Goal: Task Accomplishment & Management: Manage account settings

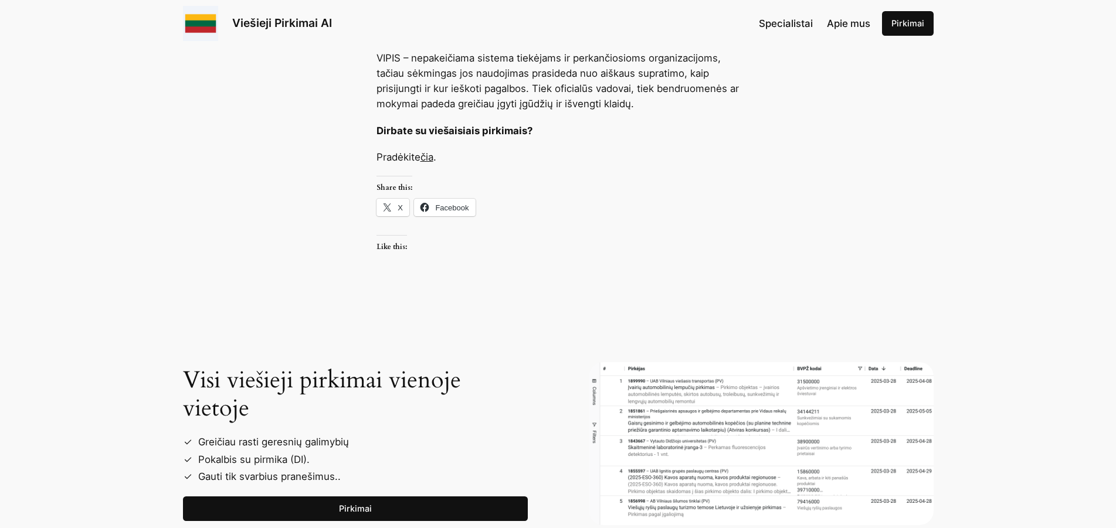
scroll to position [1435, 0]
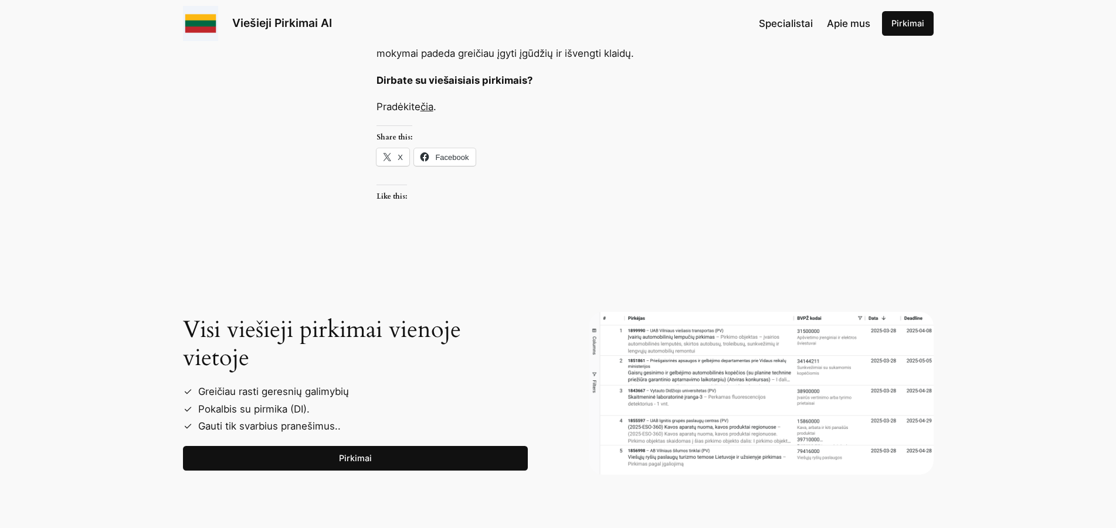
click at [430, 104] on link "čia" at bounding box center [426, 107] width 13 height 12
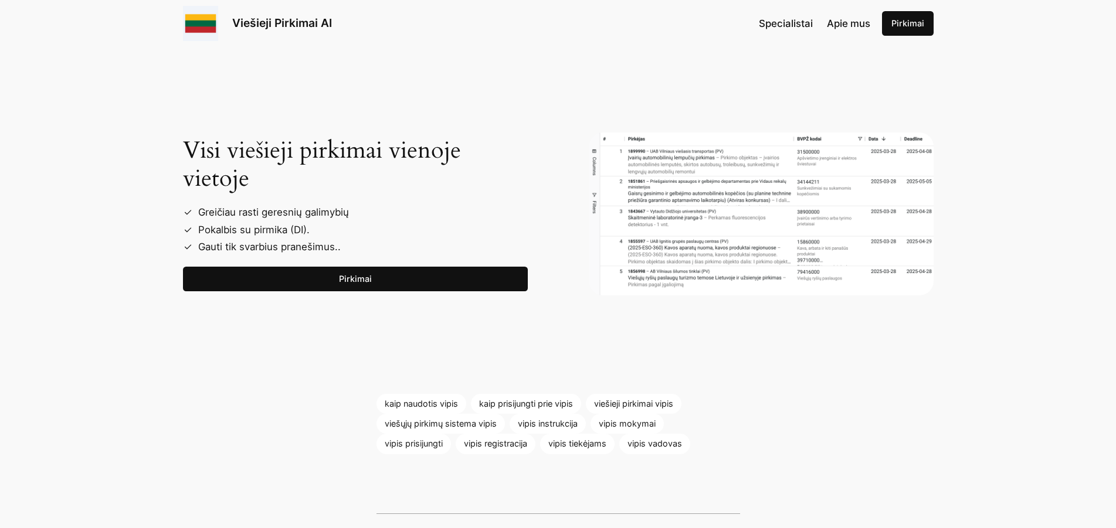
scroll to position [1734, 0]
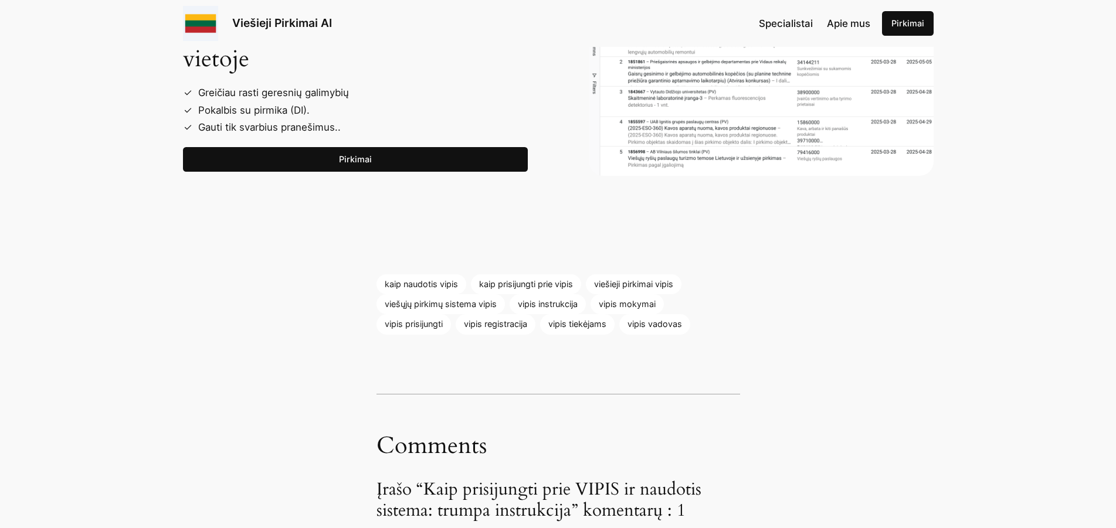
click at [427, 162] on link "Pirkimai" at bounding box center [355, 159] width 345 height 25
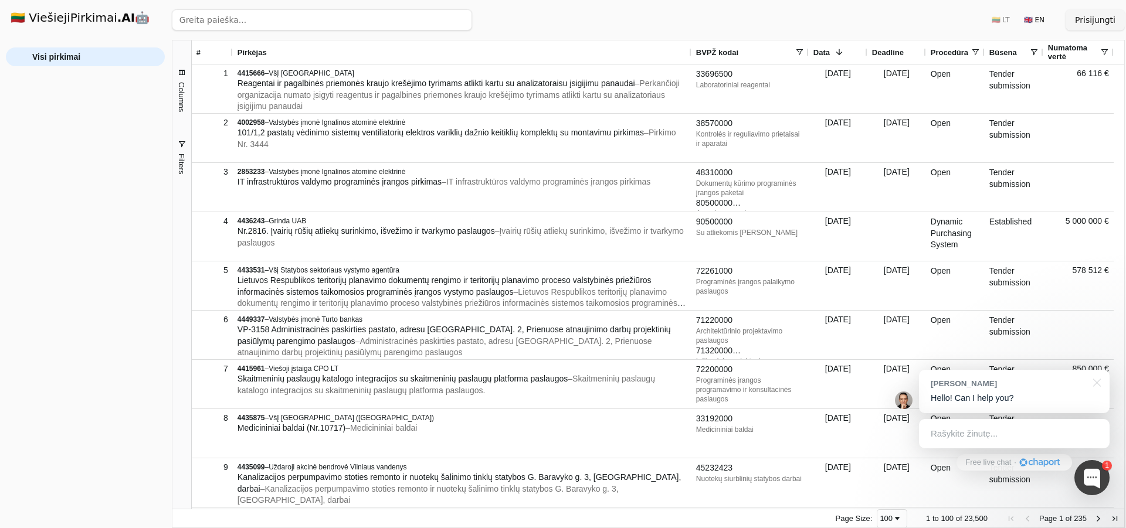
click at [608, 11] on div "Ieškoti 🇱🇹 LT 🇬🇧 EN Prisijungti" at bounding box center [648, 20] width 953 height 40
click at [1109, 22] on button "Prisijungti" at bounding box center [1094, 19] width 59 height 21
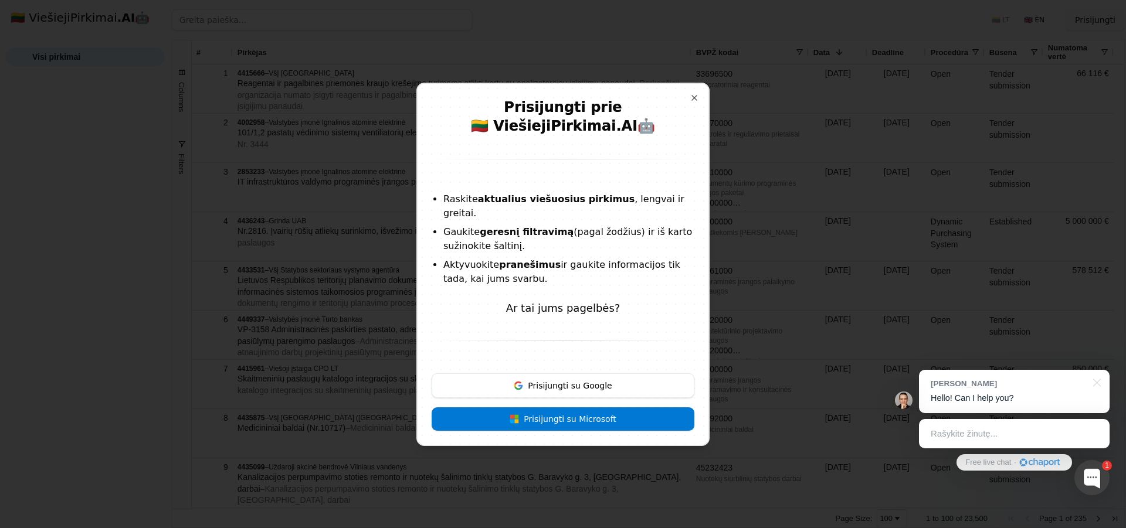
click at [611, 378] on button "Prisijungti su Google" at bounding box center [562, 385] width 263 height 25
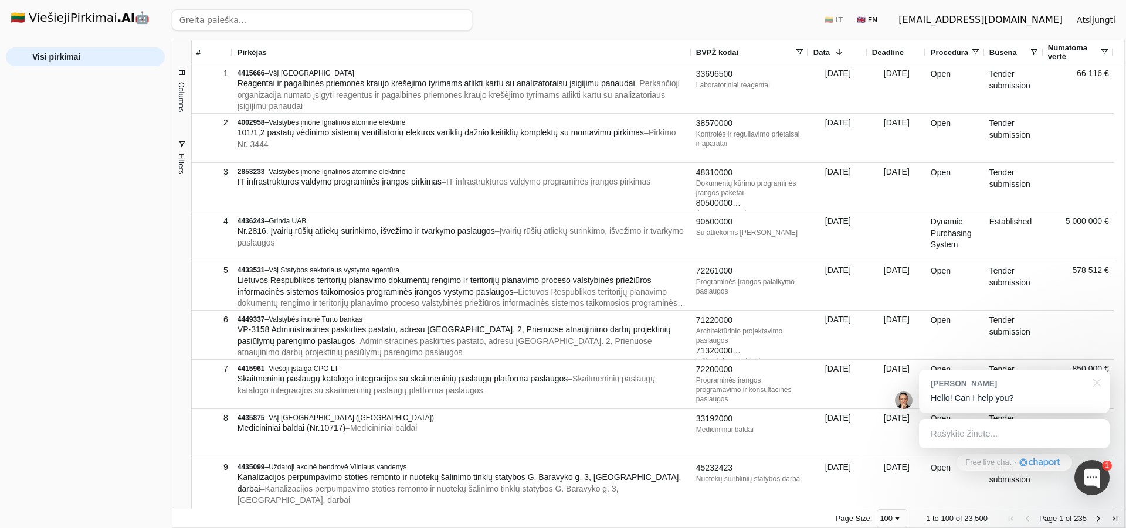
click at [73, 22] on h1 "🇱🇹 ViešiejiPirkimai .AI 🤖" at bounding box center [85, 19] width 168 height 38
click at [67, 59] on span "Visi pirkimai" at bounding box center [56, 57] width 48 height 18
click at [702, 22] on div "Ieškoti 🇱🇹 LT 🇬🇧 EN melanija183@gmail.com Atsijungti" at bounding box center [648, 20] width 953 height 40
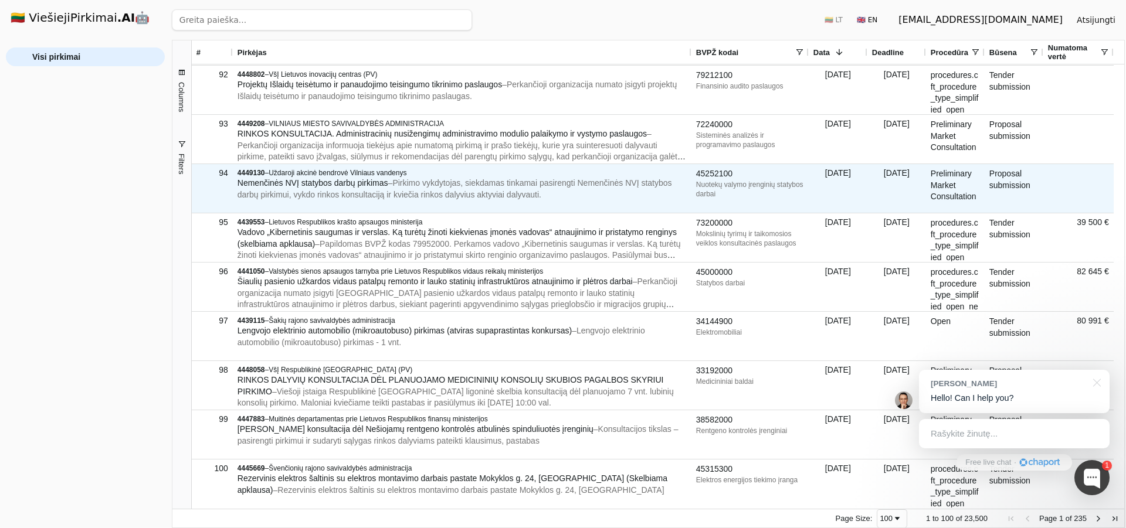
click at [373, 172] on span "Uždaroji akcinė bendrovė Vilniaus vandenys" at bounding box center [338, 173] width 138 height 8
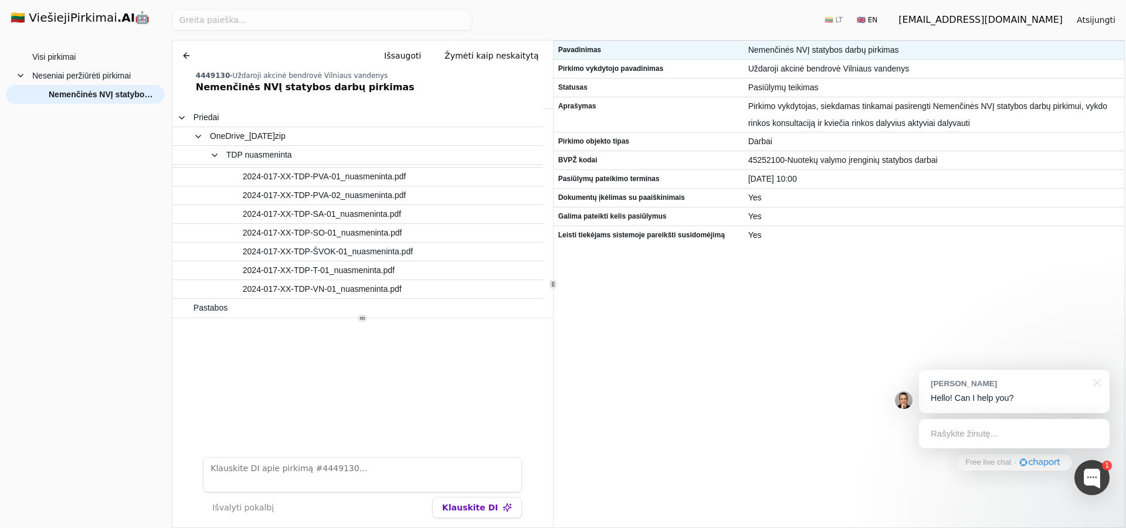
click at [787, 53] on span "Nemenčinės NVĮ statybos darbų pirkimas" at bounding box center [933, 50] width 371 height 17
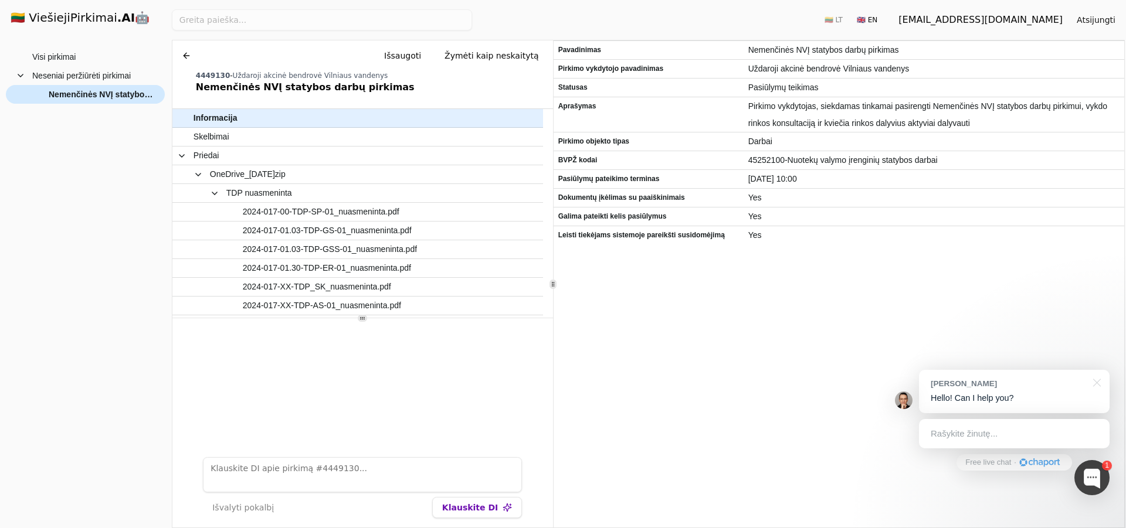
click at [56, 97] on span "Nemenčinės NVĮ statybos darbų pirkimas" at bounding box center [101, 95] width 104 height 18
click at [405, 51] on button "Išsaugoti" at bounding box center [403, 55] width 56 height 21
